Goal: Check status: Check status

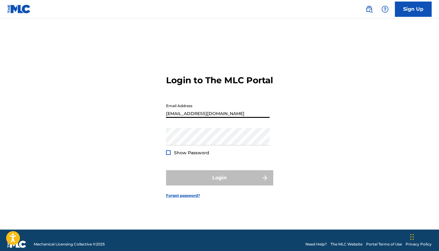
type input "[EMAIL_ADDRESS][DOMAIN_NAME]"
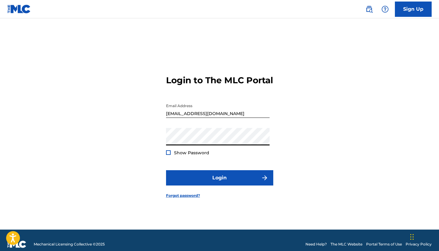
click at [219, 183] on button "Login" at bounding box center [219, 177] width 107 height 15
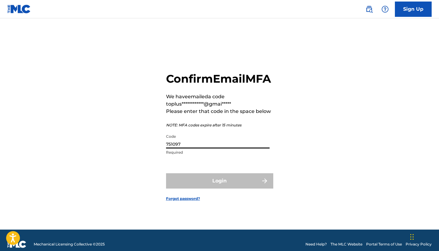
type input "751097"
click at [219, 188] on button "Login" at bounding box center [219, 180] width 107 height 15
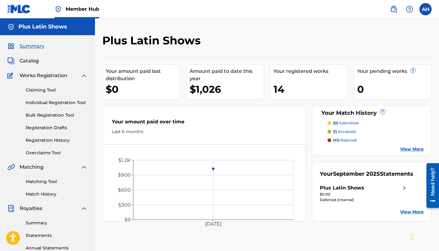
click at [405, 211] on link "View More" at bounding box center [412, 212] width 24 height 6
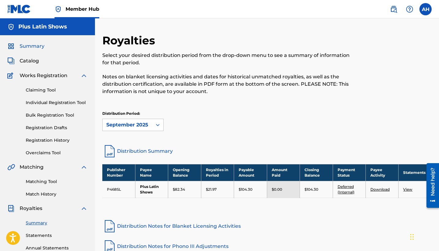
click at [34, 47] on span "Summary" at bounding box center [32, 46] width 25 height 7
